Goal: Task Accomplishment & Management: Manage account settings

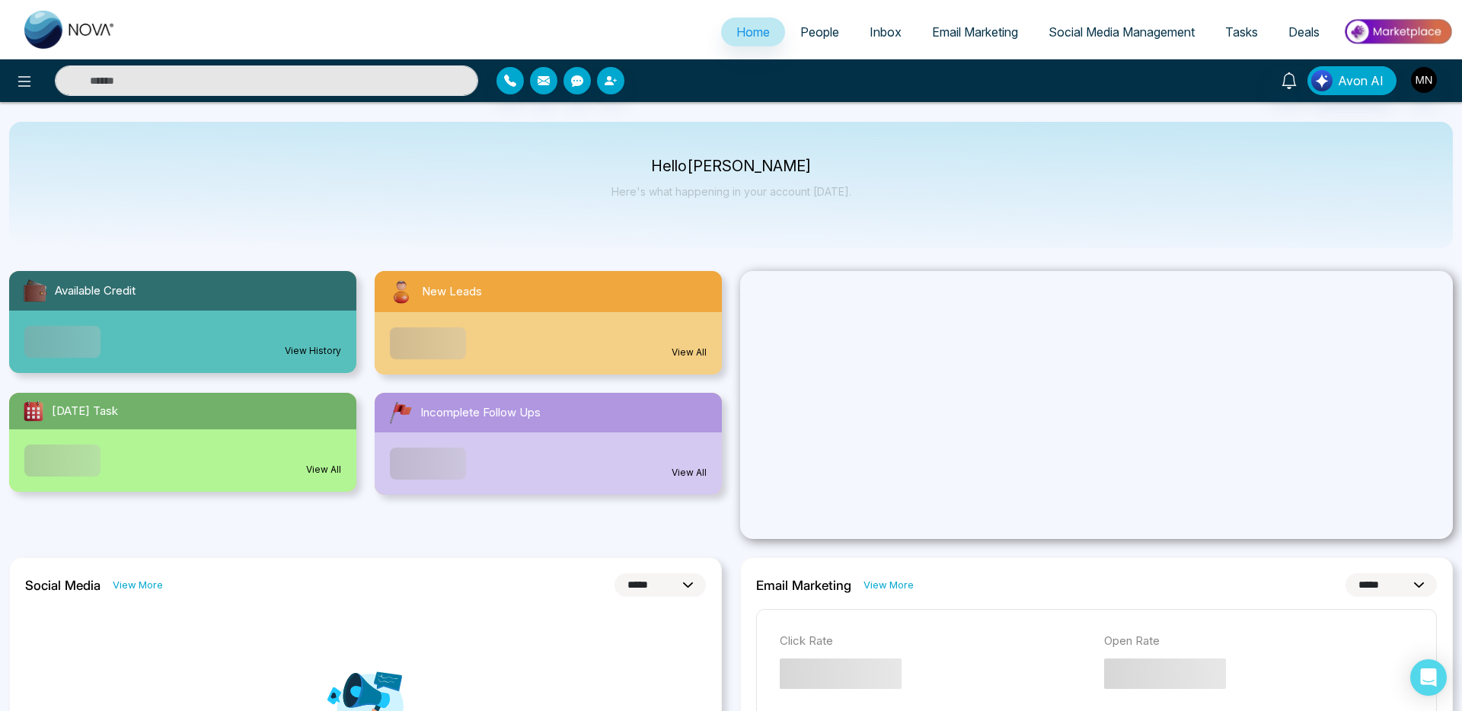
select select "*"
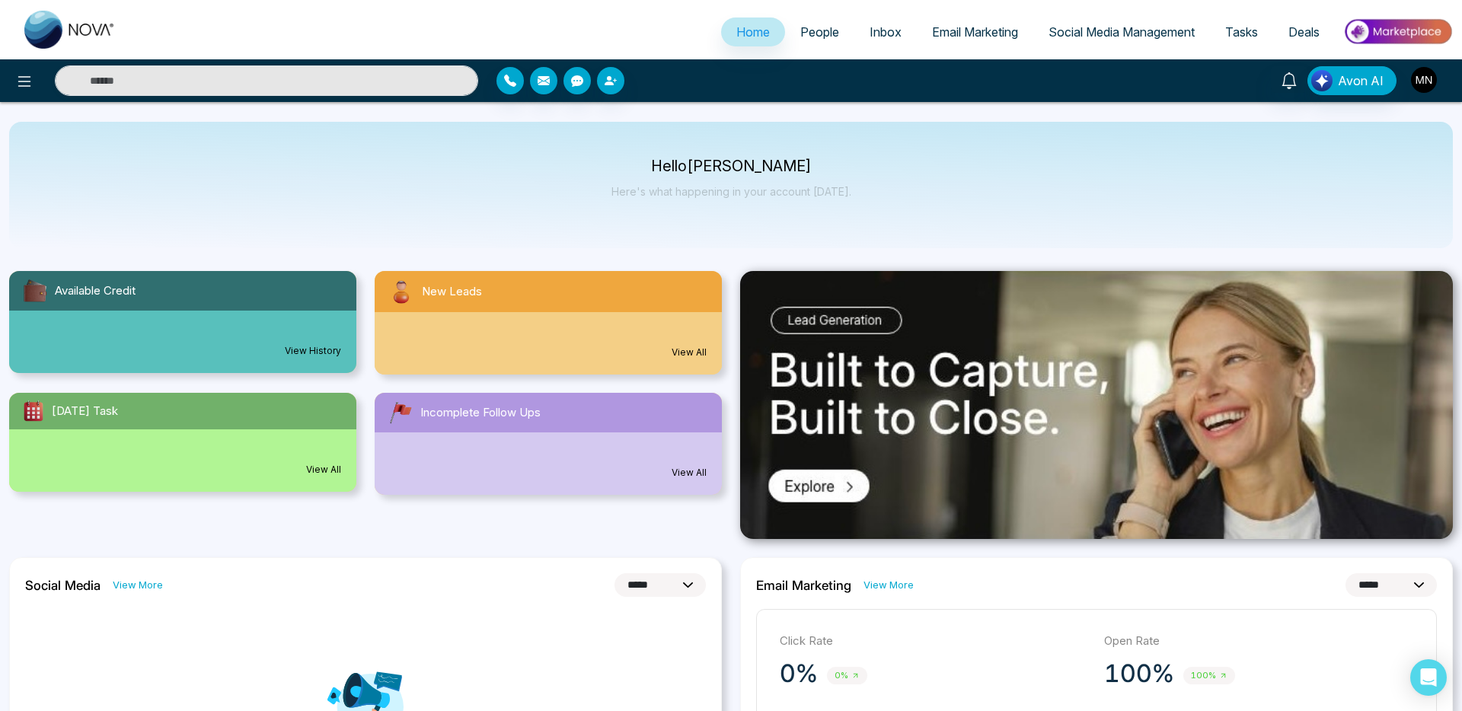
click at [1424, 86] on img "button" at bounding box center [1424, 80] width 26 height 26
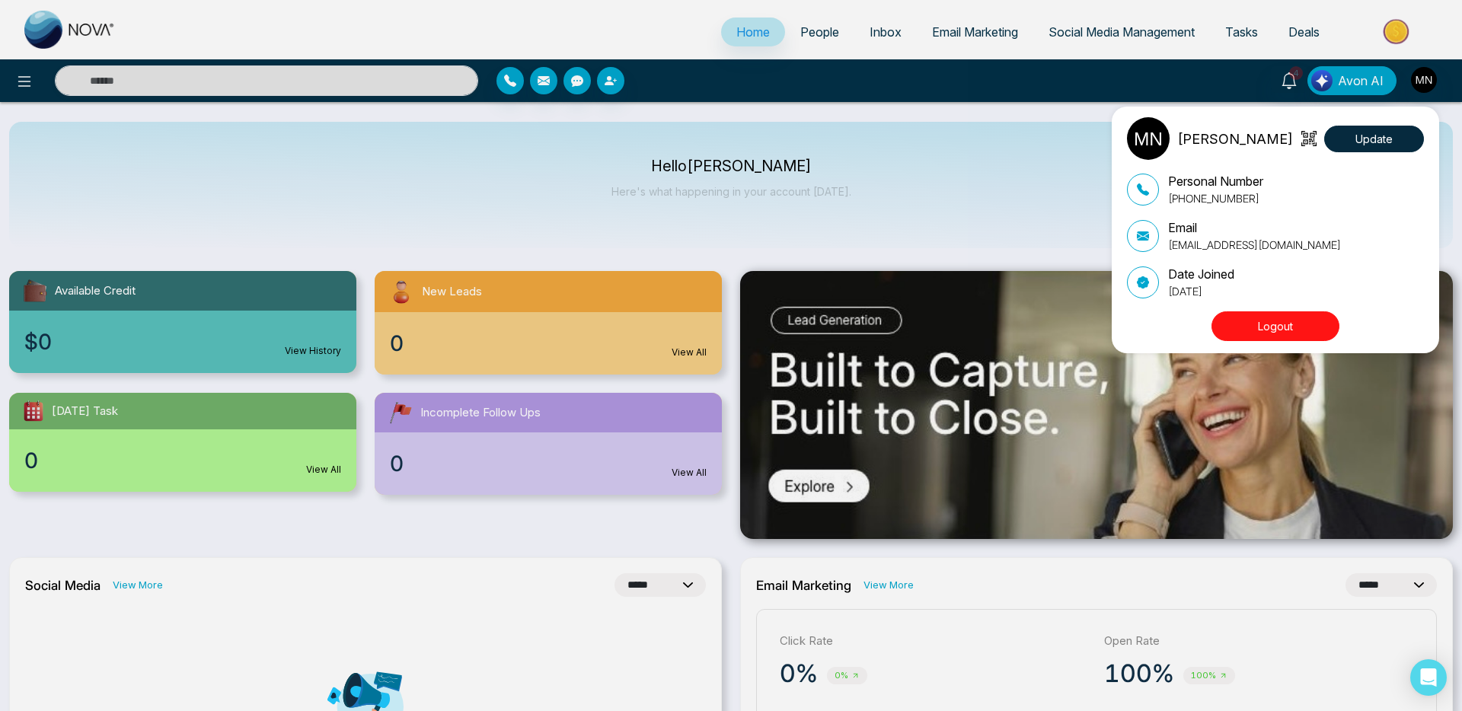
click at [1263, 316] on button "Logout" at bounding box center [1276, 327] width 128 height 30
click at [1382, 131] on button "Update" at bounding box center [1375, 139] width 100 height 27
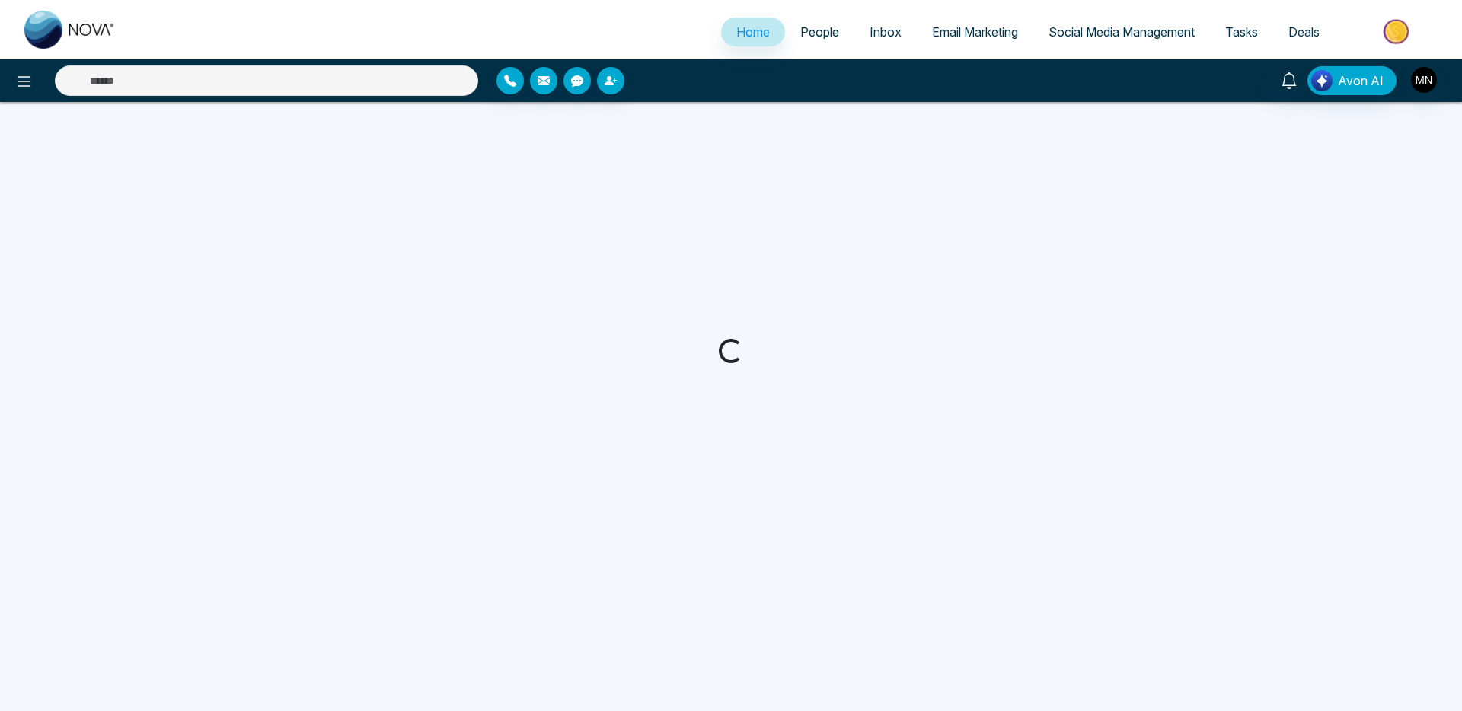
select select "*"
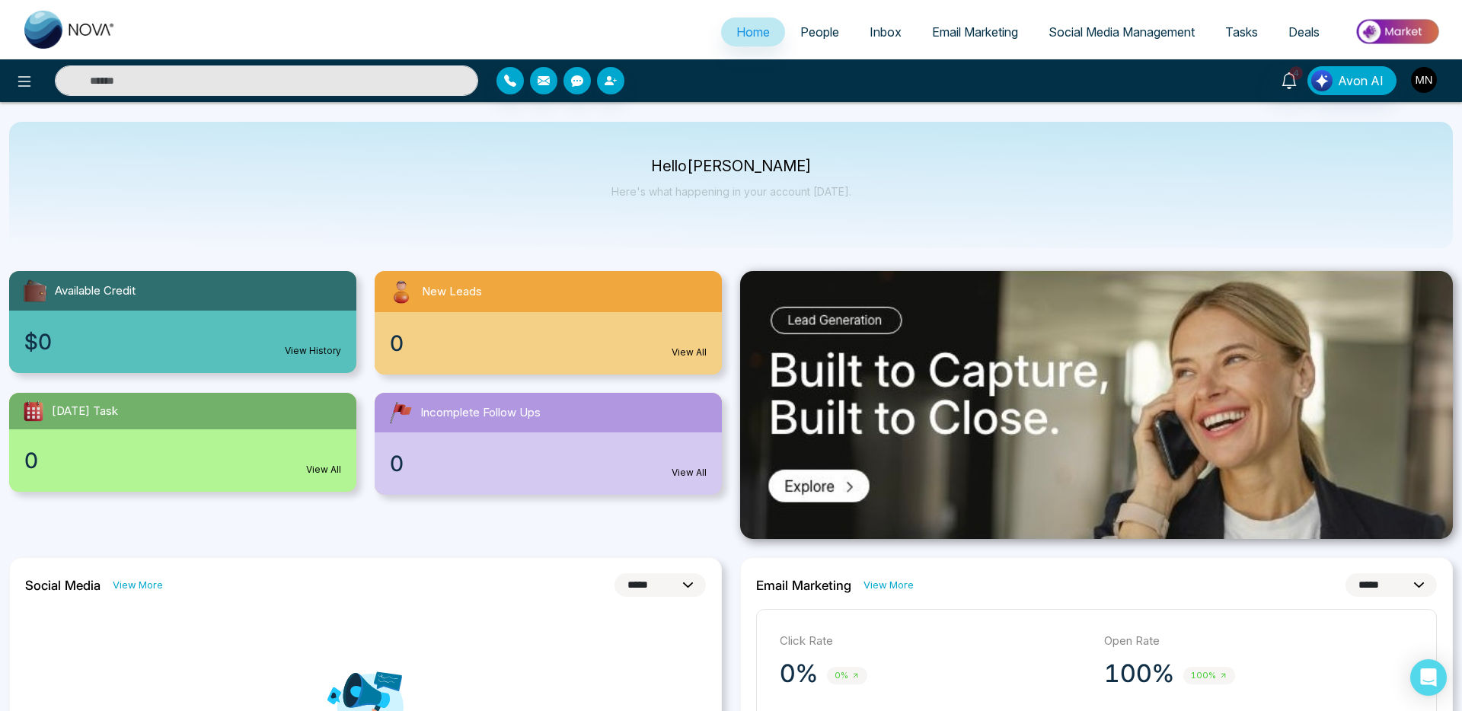
click at [1422, 81] on img "button" at bounding box center [1424, 80] width 26 height 26
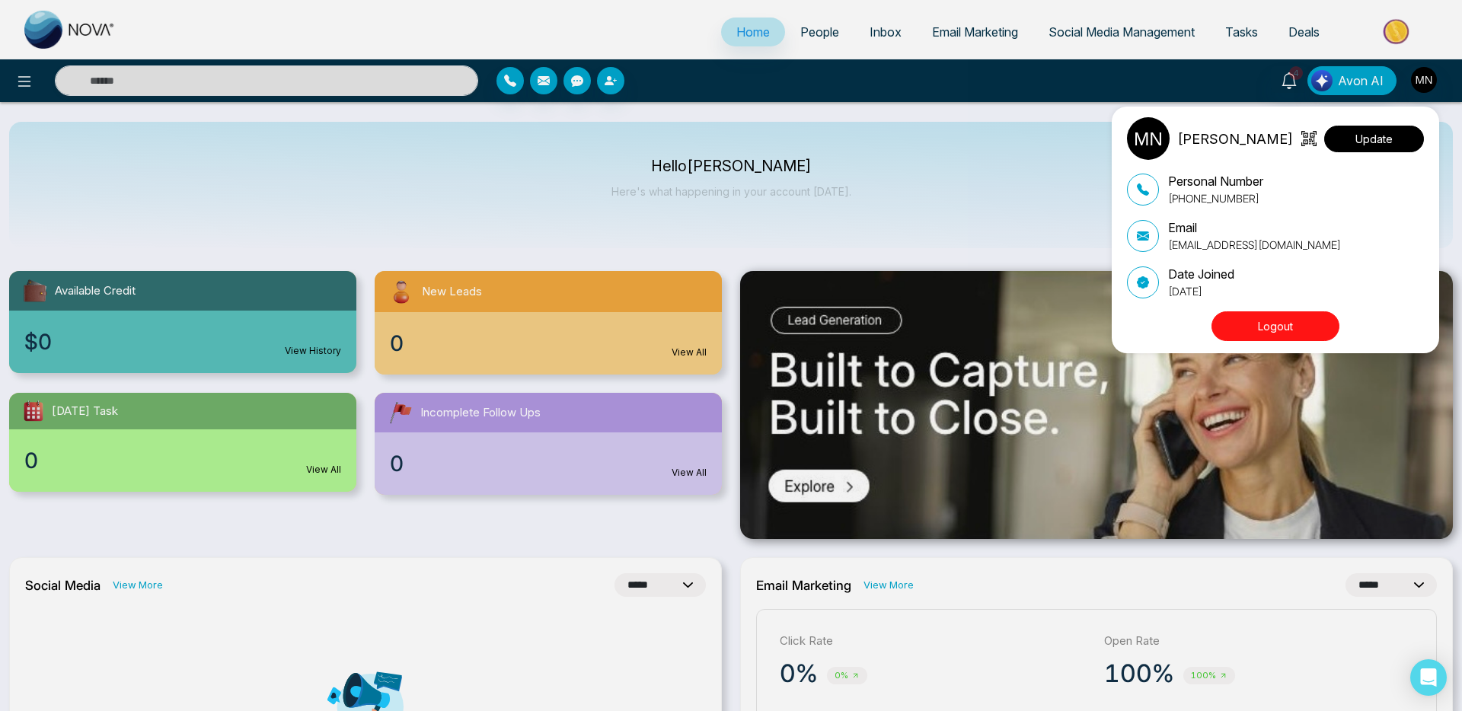
click at [1384, 142] on button "Update" at bounding box center [1375, 139] width 100 height 27
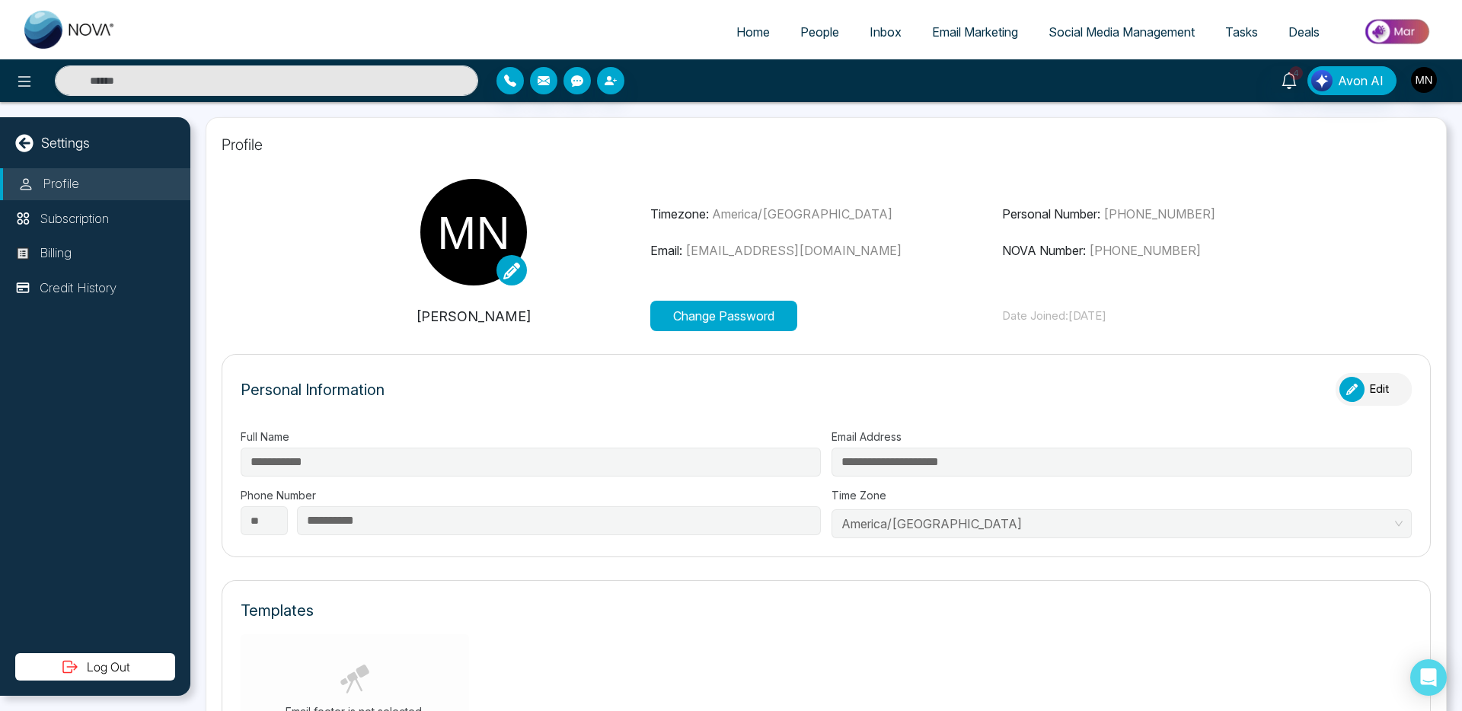
click at [743, 328] on button "Change Password" at bounding box center [723, 316] width 147 height 30
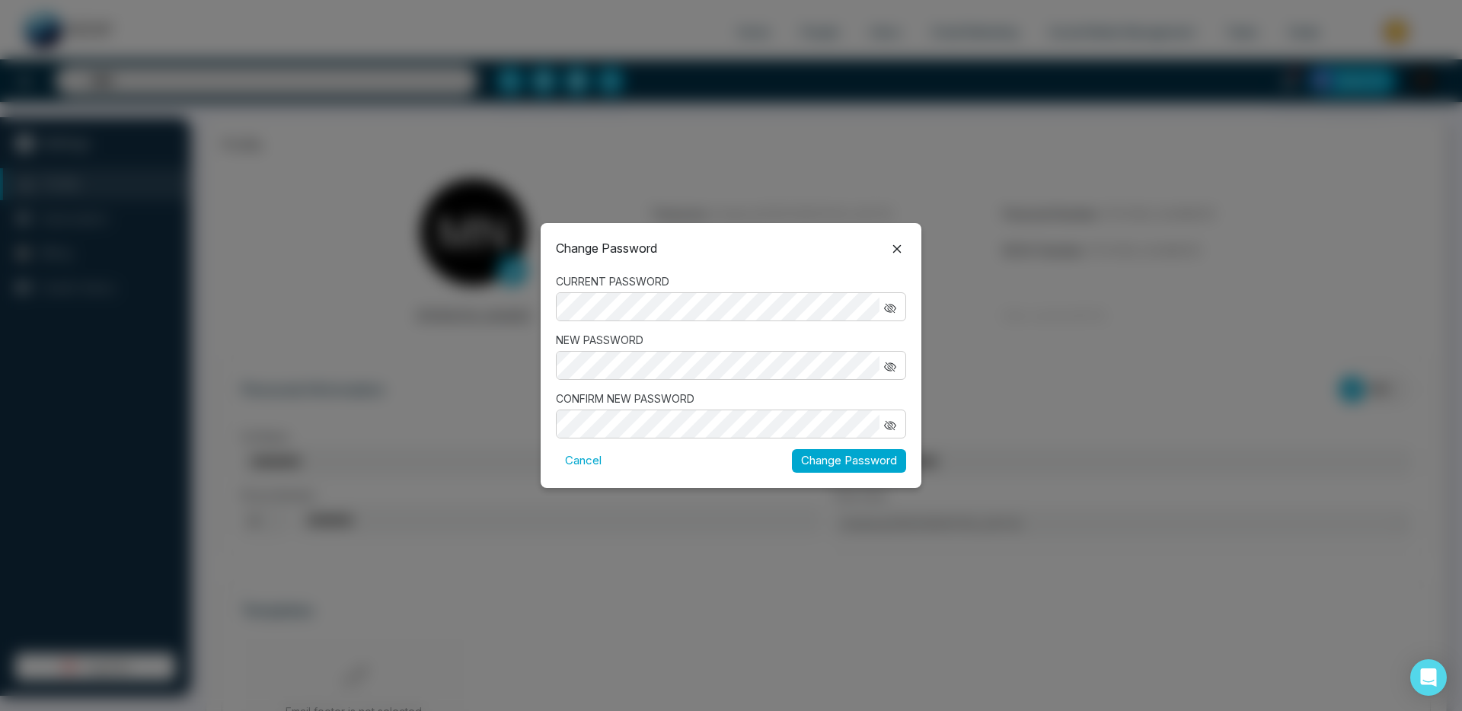
click at [593, 448] on form "CURRENT PASSWORD NEW PASSWORD CONFIRM NEW PASSWORD Cancel Change Password" at bounding box center [731, 373] width 350 height 200
click at [591, 455] on button "Cancel" at bounding box center [583, 461] width 55 height 24
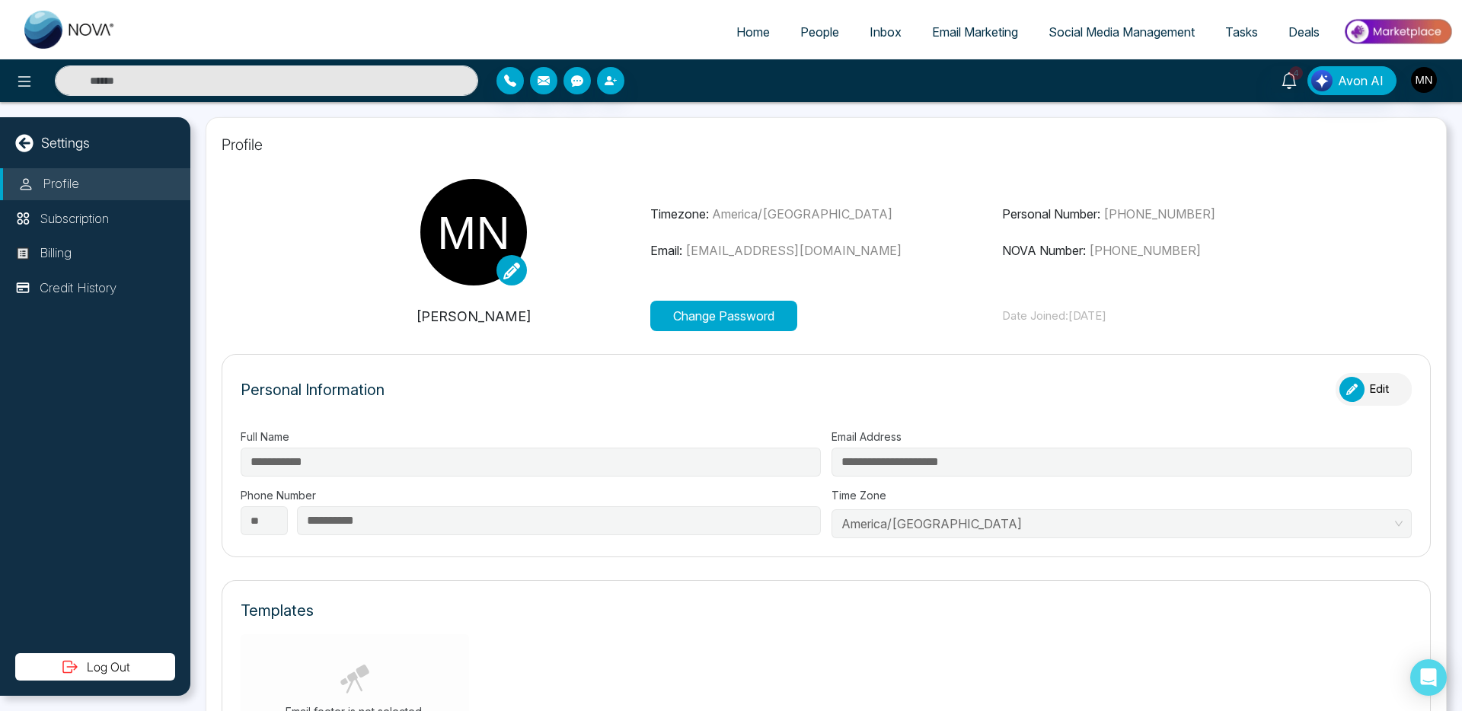
click at [1408, 68] on div "4 Avon AI" at bounding box center [1157, 80] width 591 height 29
click at [1424, 86] on img "button" at bounding box center [1424, 80] width 26 height 26
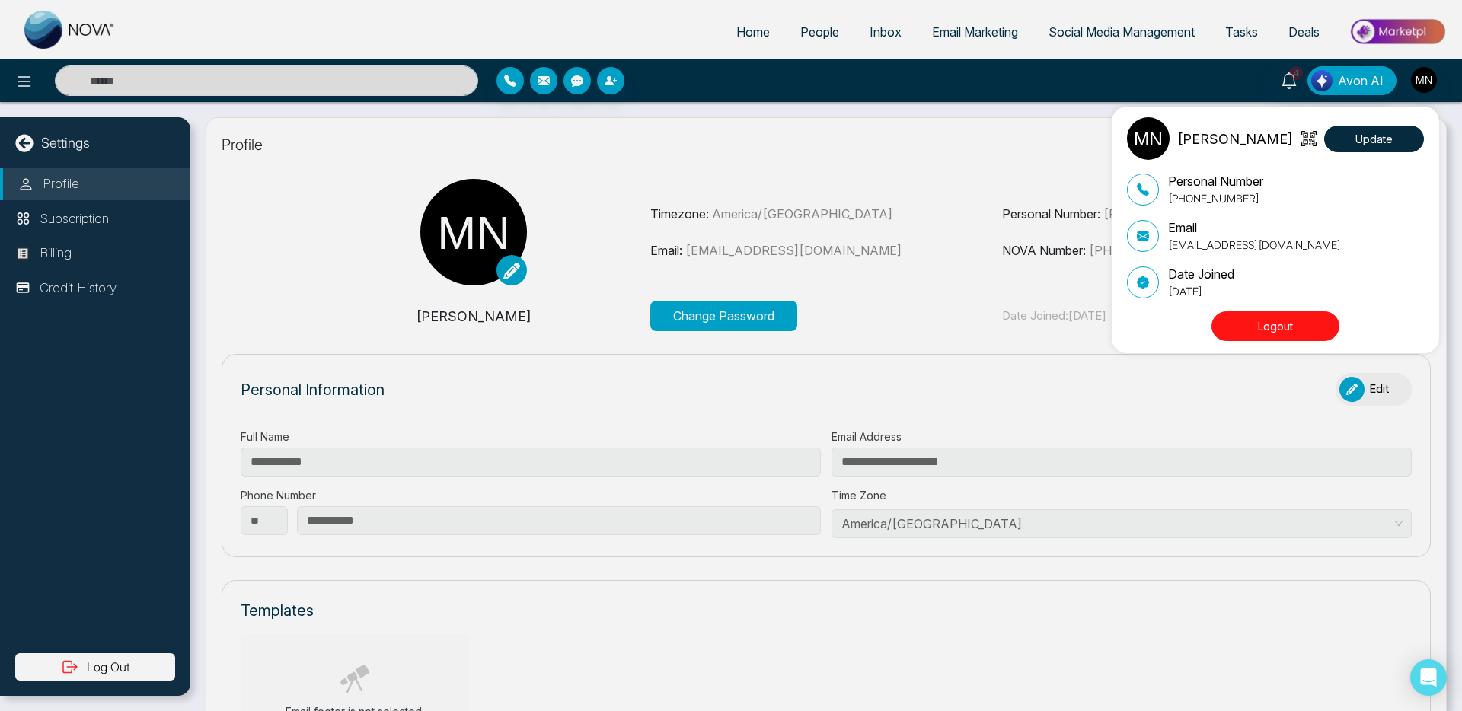
click at [1258, 323] on button "Logout" at bounding box center [1276, 327] width 128 height 30
